Goal: Task Accomplishment & Management: Manage account settings

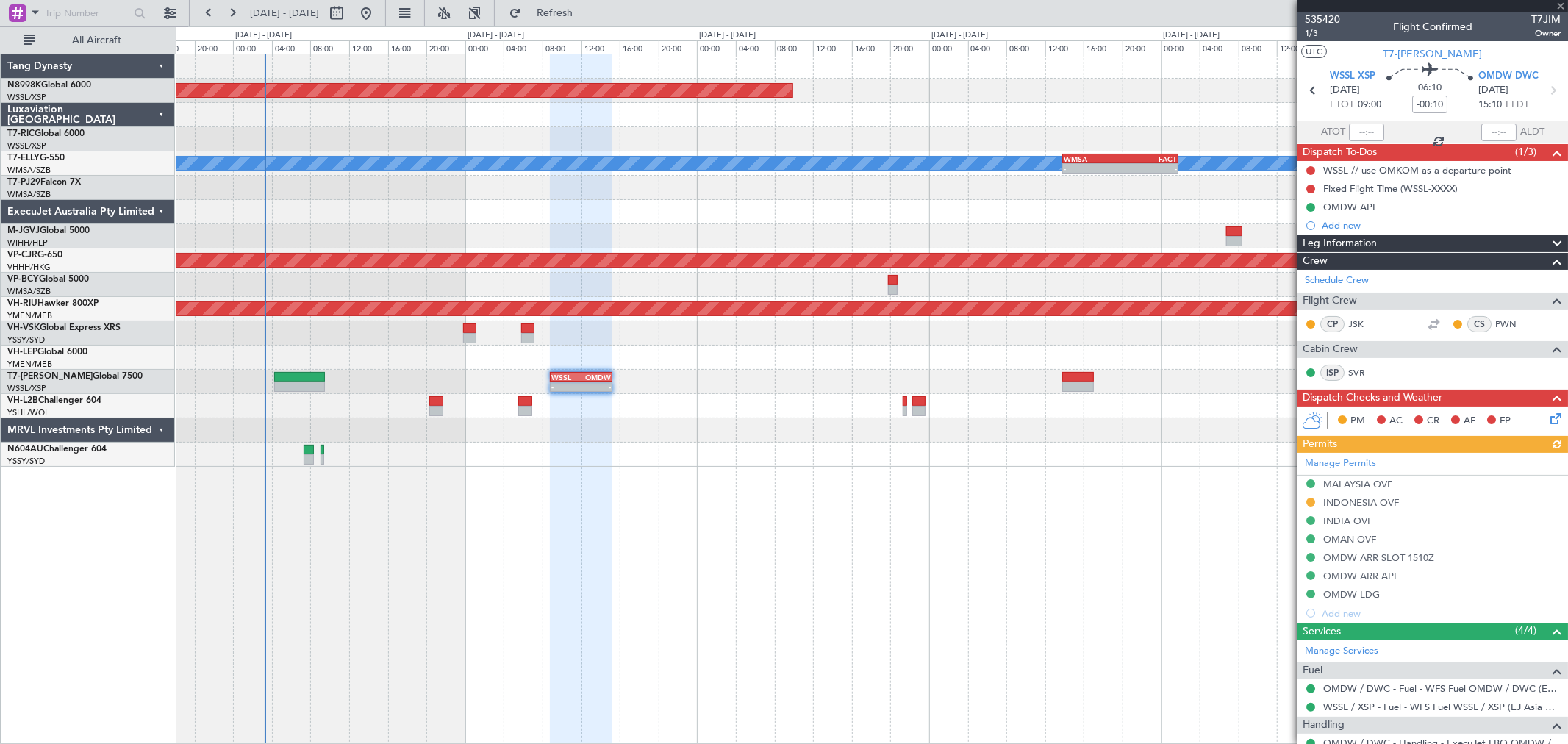
type input "+00:19"
type input "0"
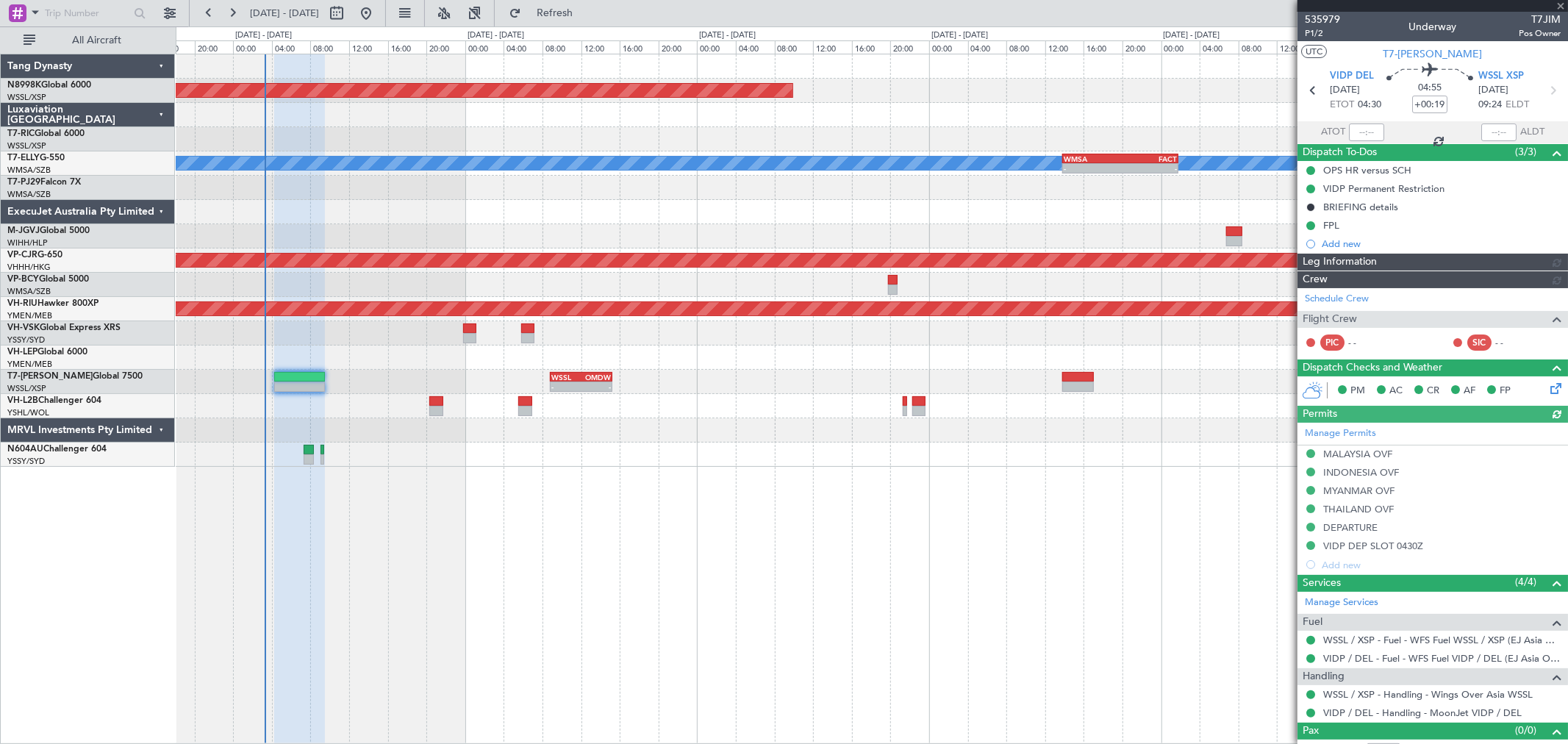
type input "[PERSON_NAME] (HHAFI)"
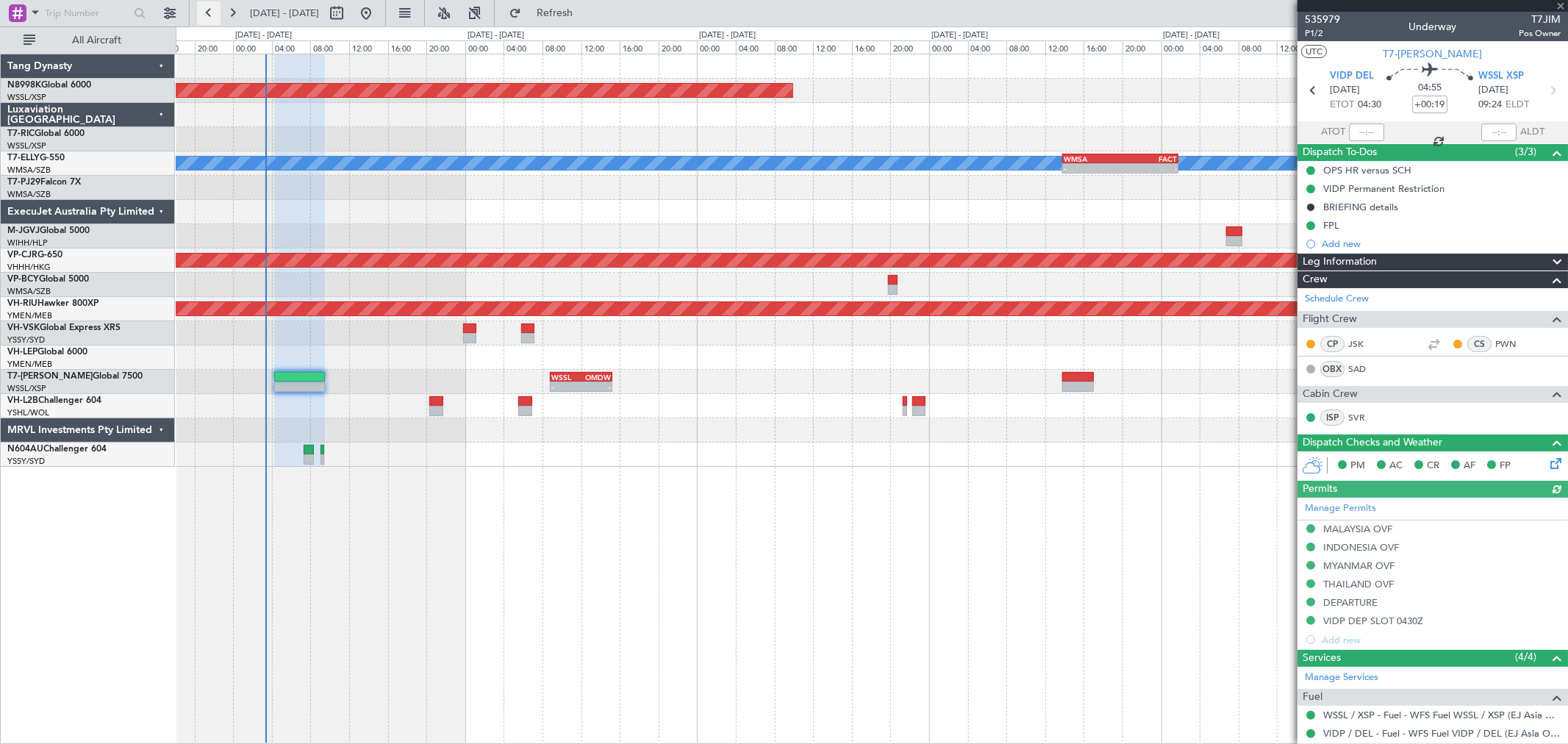
type input "[PERSON_NAME] (HHAFI)"
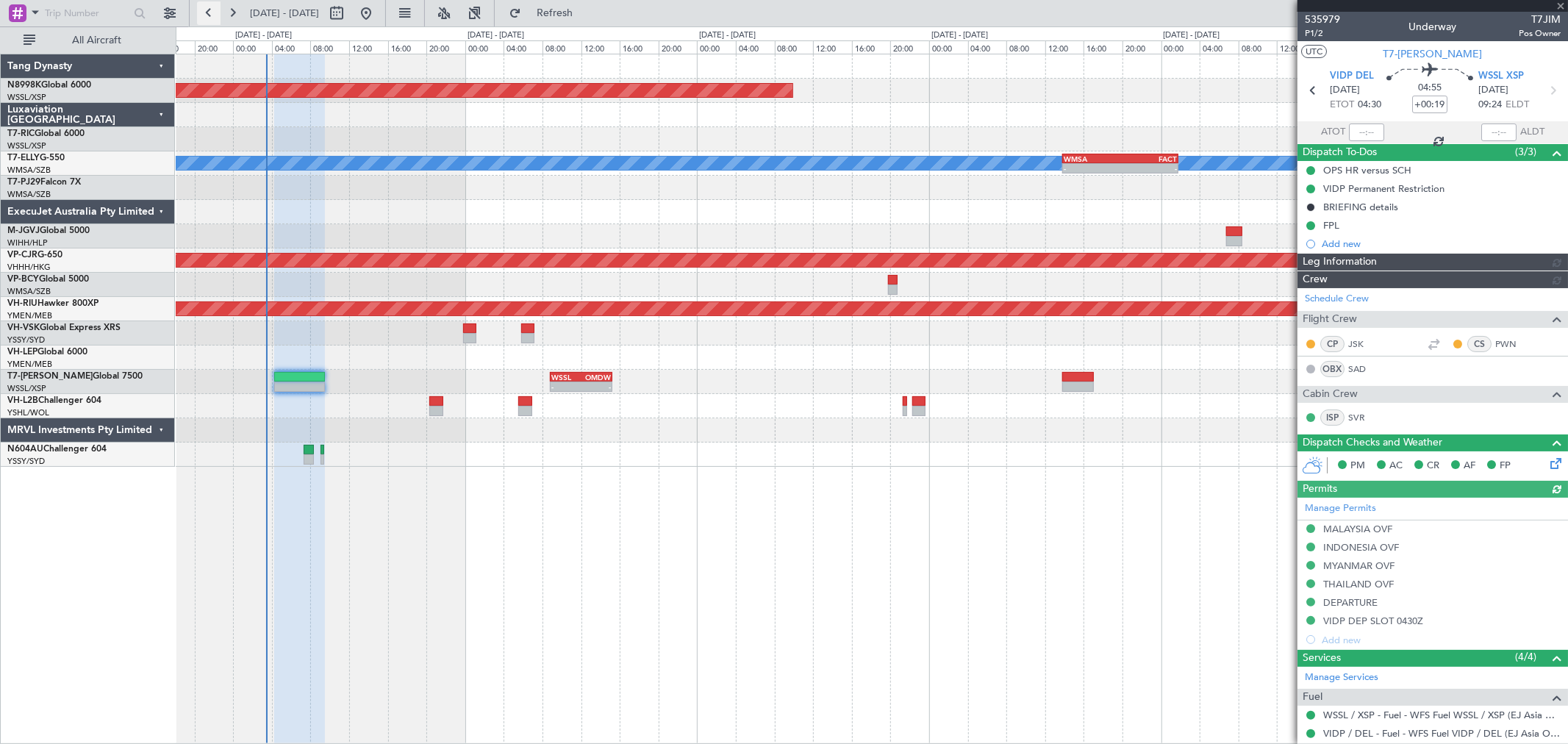
type input "[PERSON_NAME] (HHAFI)"
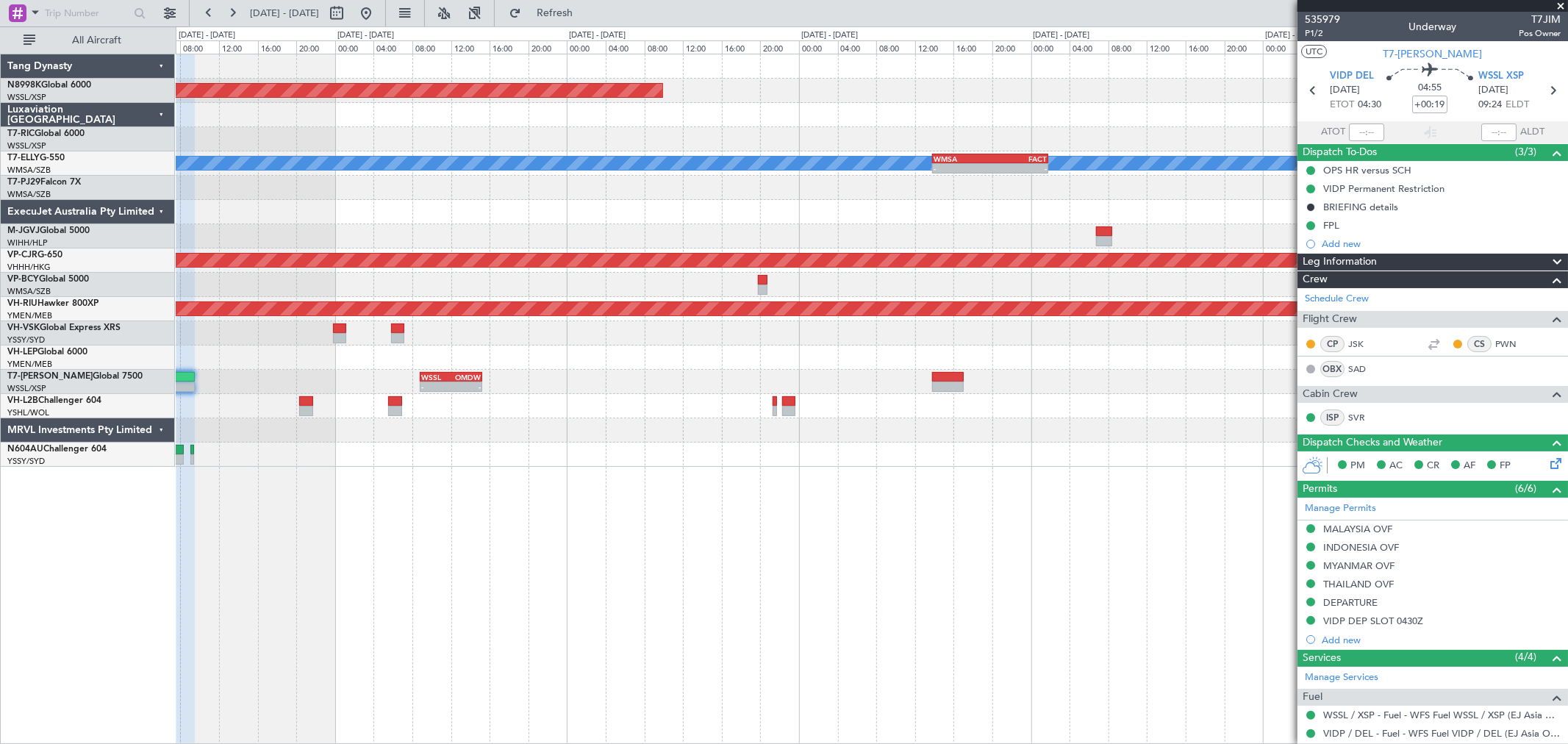
click at [916, 375] on div "Planned Maint [GEOGRAPHIC_DATA] (Seletar) [PERSON_NAME] - - WMSA 13:50 Z FACT 0…" at bounding box center [871, 260] width 1392 height 412
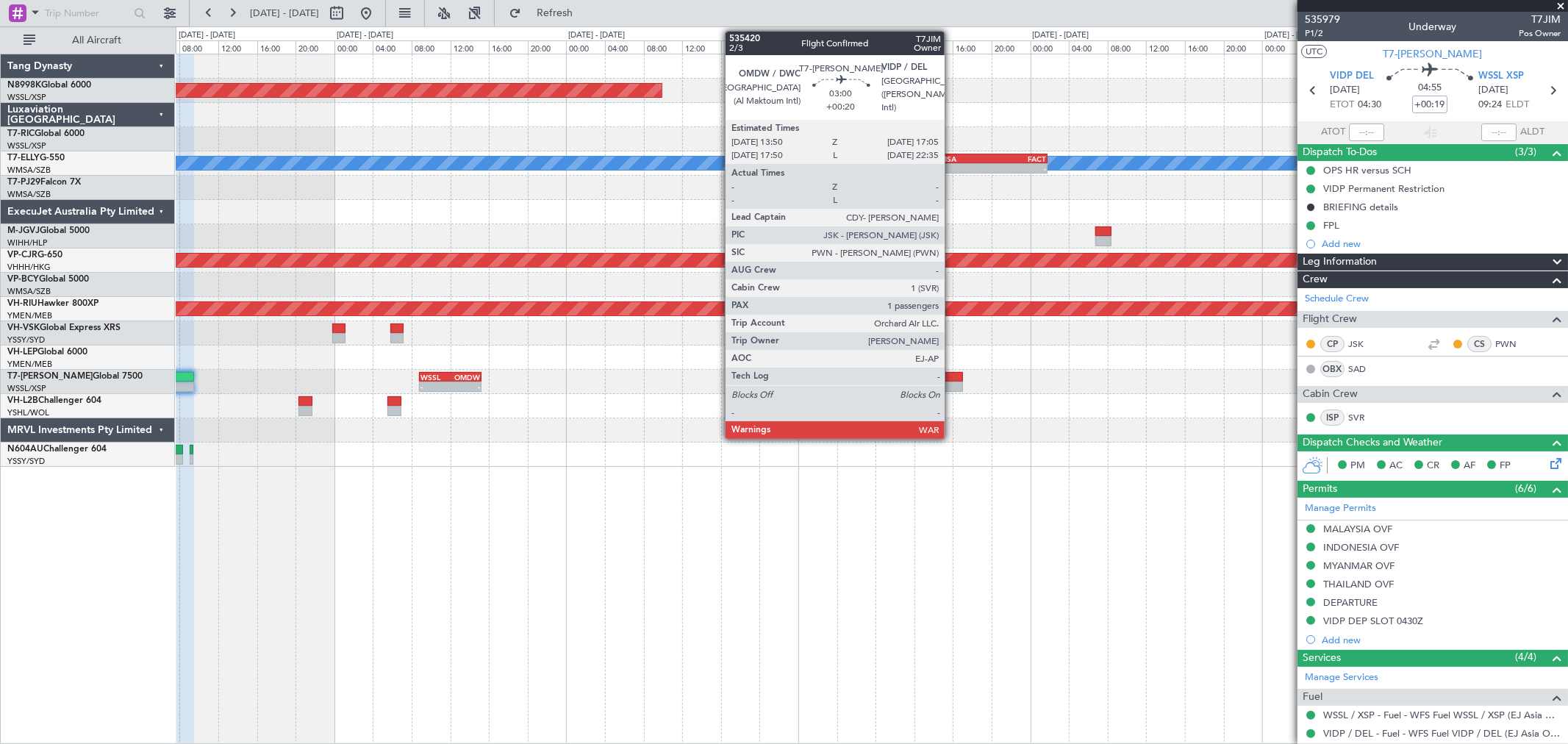
click at [952, 377] on div at bounding box center [947, 377] width 32 height 10
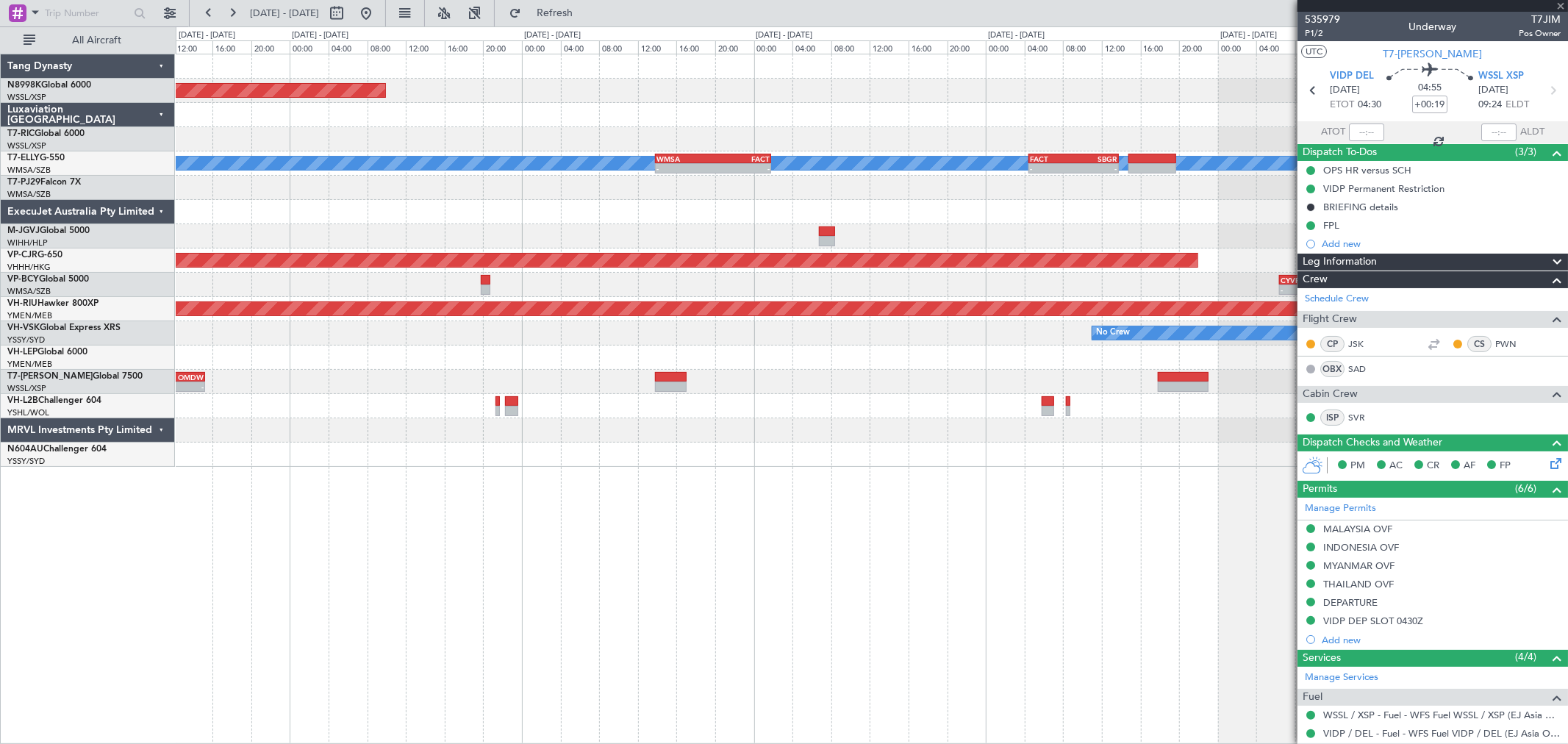
click at [754, 390] on div "- - WSSL 08:50 Z OMDW 15:15 Z - - WSSS 13:50 Z PANC 01:40 Z" at bounding box center [871, 382] width 1392 height 24
type input "+00:20"
type input "1"
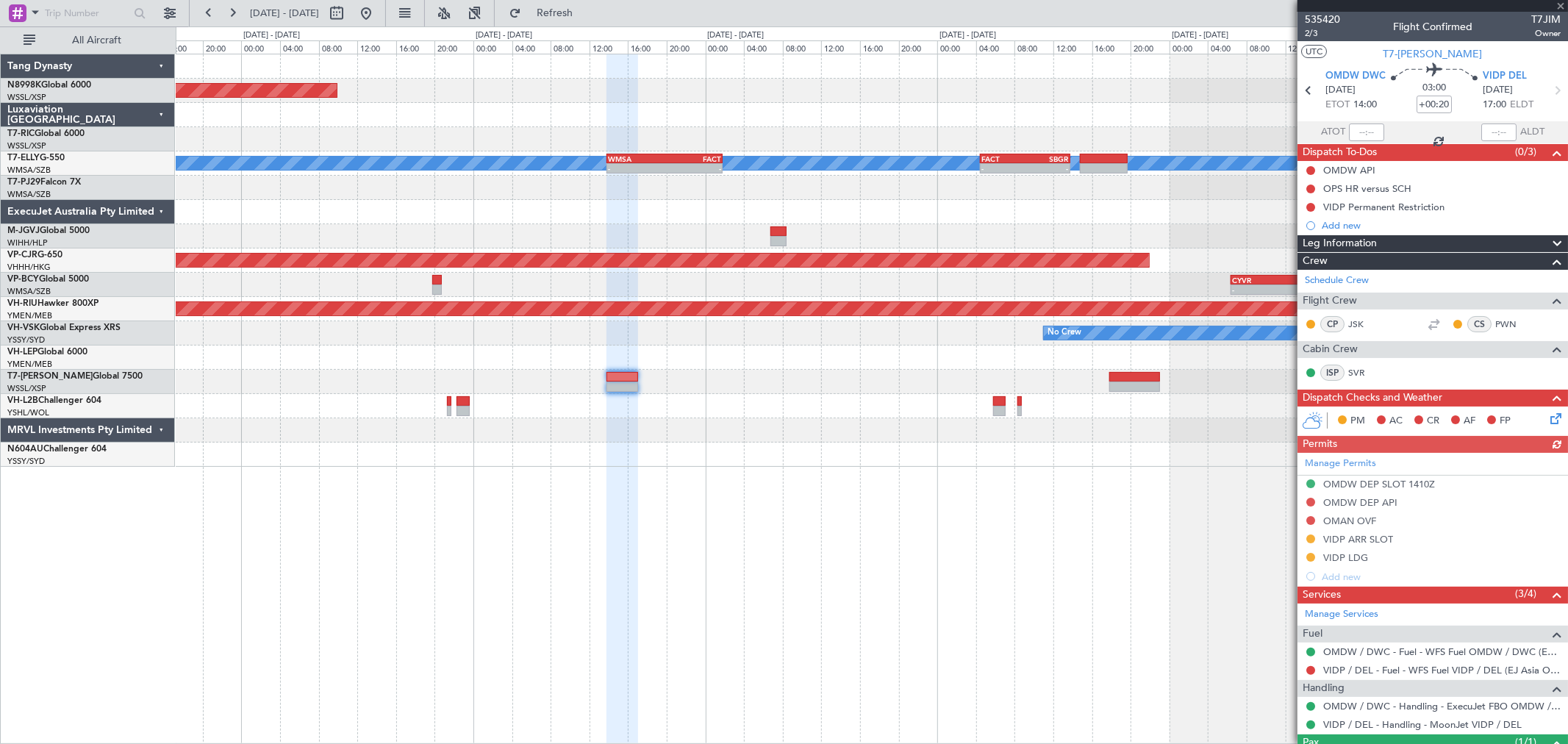
click at [989, 357] on div at bounding box center [871, 357] width 1392 height 24
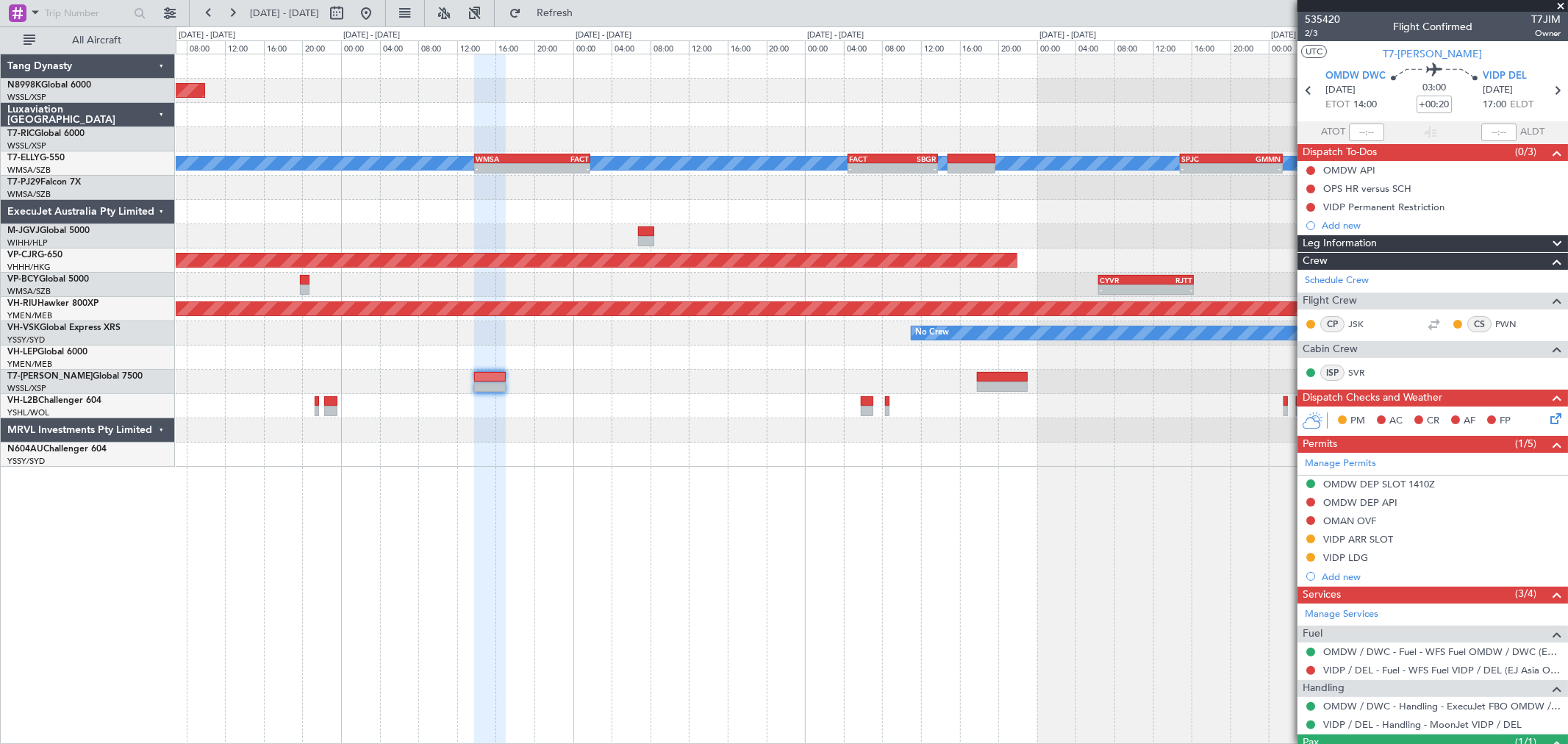
click at [1029, 360] on div at bounding box center [871, 357] width 1392 height 24
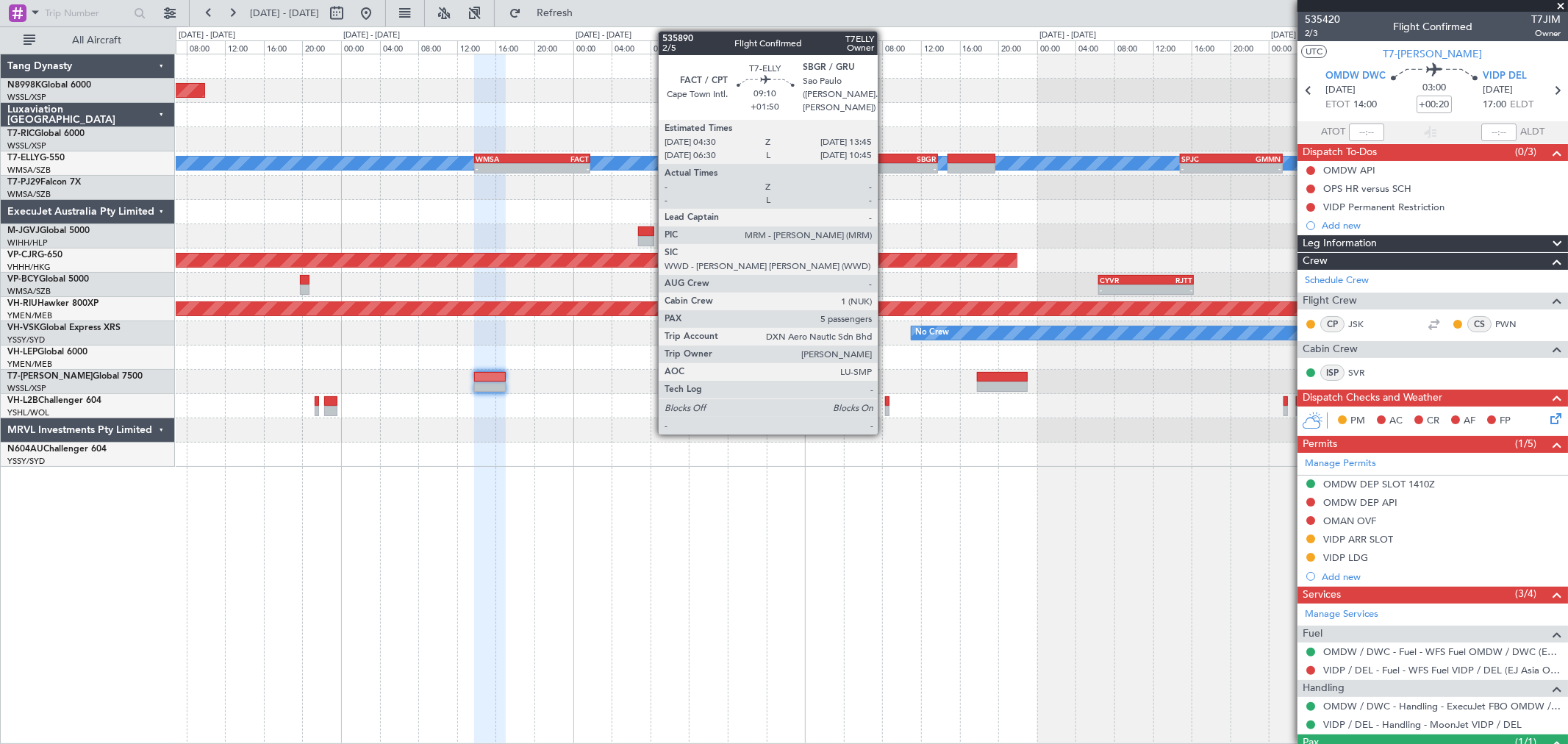
click at [886, 164] on div "-" at bounding box center [871, 168] width 43 height 9
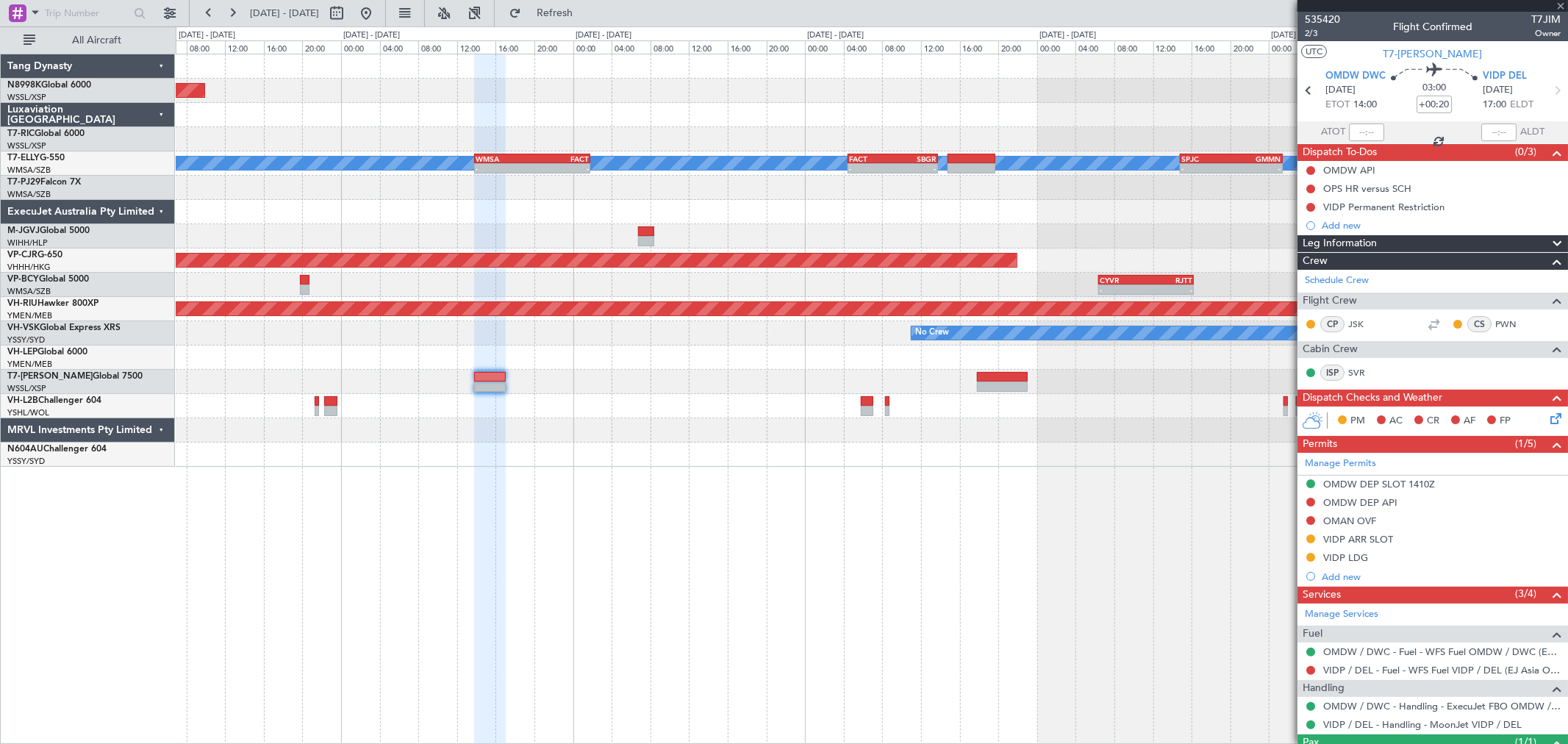
type input "+01:50"
type input "5"
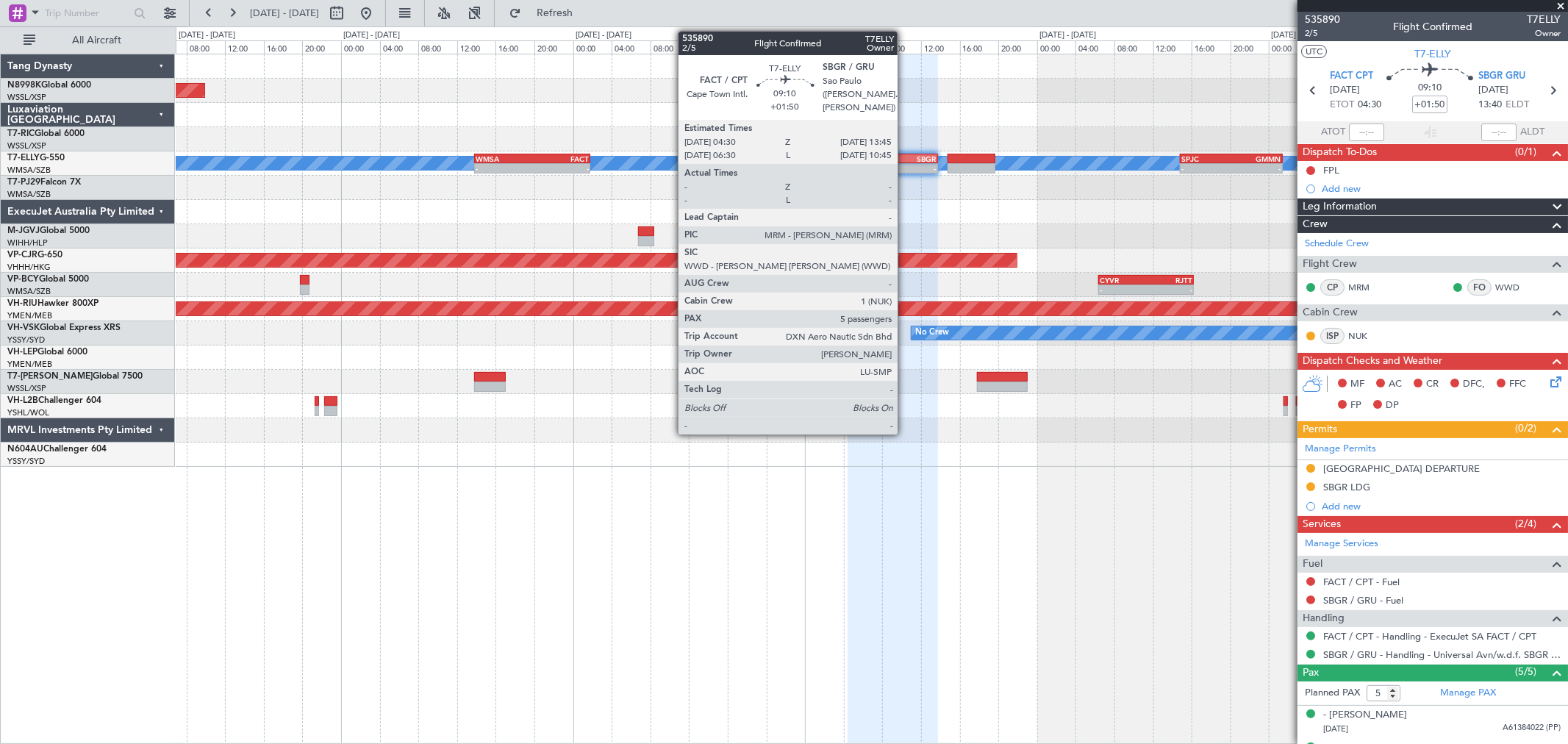
click at [905, 167] on div "-" at bounding box center [914, 168] width 43 height 9
